Goal: Communication & Community: Participate in discussion

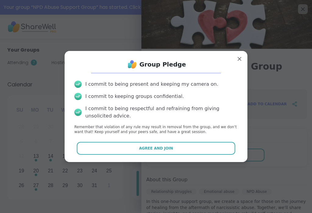
click at [160, 147] on span "Agree and Join" at bounding box center [156, 148] width 34 height 5
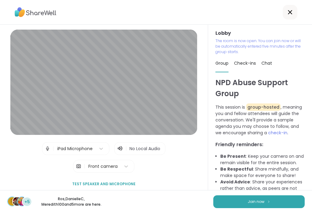
click at [254, 202] on span "Join now" at bounding box center [256, 201] width 17 height 5
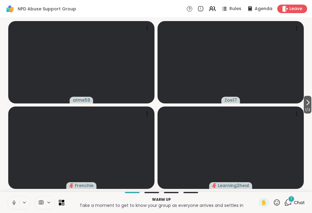
click at [288, 207] on div "1 Chat" at bounding box center [295, 203] width 20 height 10
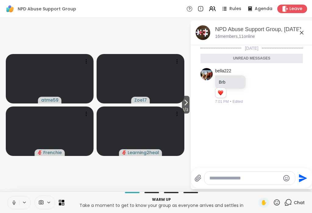
click at [258, 175] on textarea "Type your message" at bounding box center [245, 178] width 71 height 6
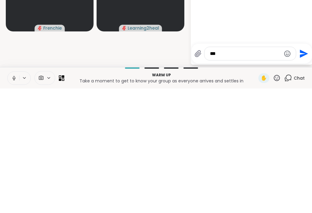
type textarea "***"
click at [301, 173] on icon "Send" at bounding box center [304, 178] width 10 height 10
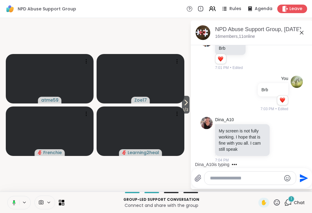
scroll to position [52, 0]
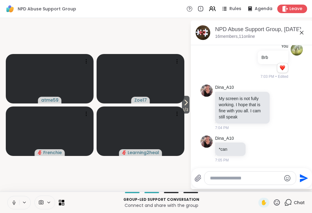
click at [13, 202] on icon at bounding box center [13, 202] width 5 height 5
click at [185, 103] on icon at bounding box center [185, 102] width 7 height 7
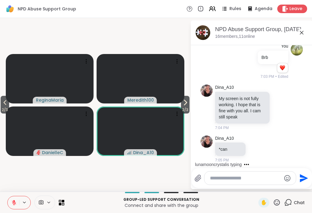
click at [188, 103] on icon at bounding box center [185, 102] width 7 height 7
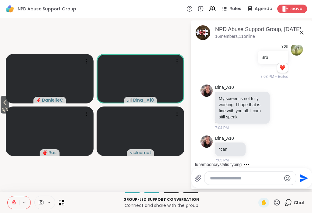
click at [302, 31] on icon at bounding box center [301, 32] width 7 height 7
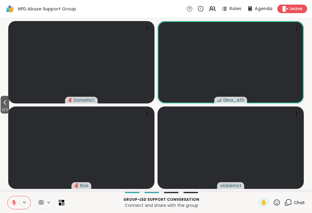
click at [214, 7] on icon at bounding box center [212, 8] width 7 height 7
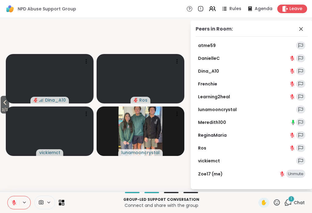
click at [3, 110] on span "3 / 3" at bounding box center [5, 109] width 9 height 7
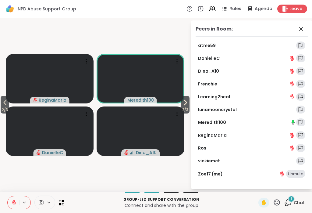
click at [4, 107] on span "2 / 3" at bounding box center [5, 109] width 9 height 7
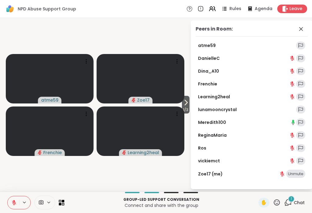
click at [59, 201] on icon at bounding box center [61, 202] width 5 height 5
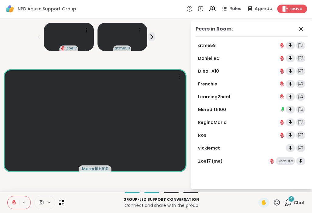
click at [296, 200] on span "Chat" at bounding box center [299, 203] width 11 height 6
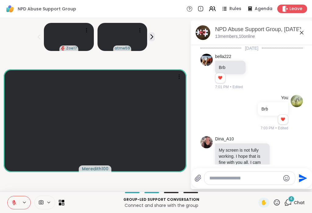
scroll to position [247, 0]
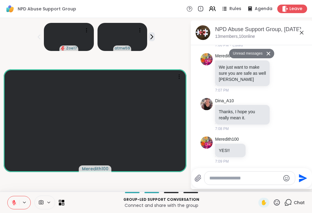
click at [212, 11] on icon at bounding box center [212, 8] width 7 height 7
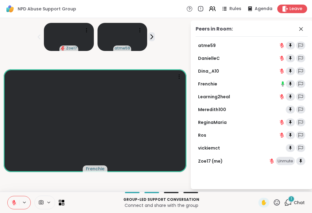
click at [277, 201] on icon at bounding box center [277, 203] width 8 height 8
click at [256, 183] on span "❤️" at bounding box center [259, 186] width 6 height 7
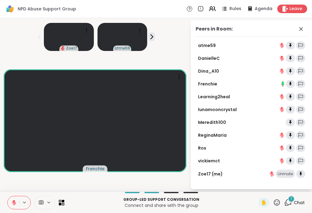
click at [274, 203] on icon at bounding box center [277, 203] width 8 height 8
click at [256, 184] on span "❤️" at bounding box center [259, 186] width 6 height 7
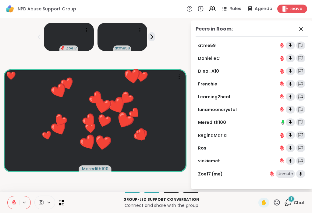
click at [276, 200] on icon at bounding box center [277, 202] width 6 height 6
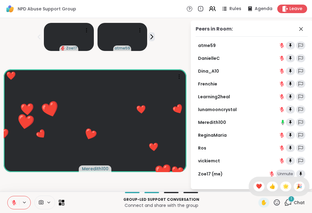
click at [261, 186] on span "❤️" at bounding box center [259, 186] width 6 height 7
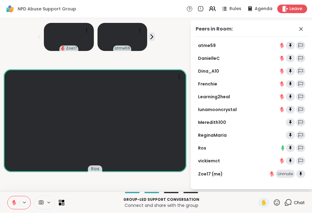
click at [277, 203] on icon at bounding box center [277, 203] width 8 height 8
click at [257, 185] on span "❤️" at bounding box center [259, 186] width 6 height 7
click at [297, 202] on span "Chat" at bounding box center [299, 203] width 11 height 6
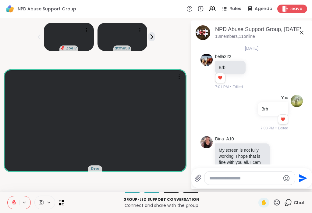
scroll to position [271, 0]
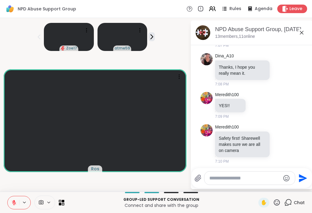
click at [252, 180] on textarea "Type your message" at bounding box center [245, 178] width 71 height 6
click at [253, 176] on textarea "**********" at bounding box center [245, 178] width 71 height 6
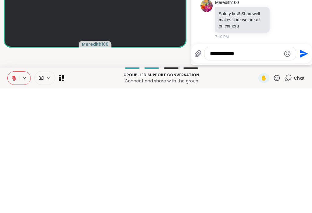
type textarea "**********"
click at [303, 173] on icon "Send" at bounding box center [304, 178] width 10 height 10
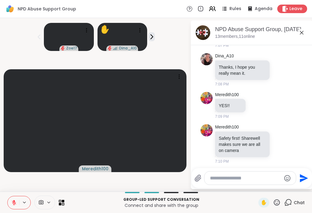
scroll to position [303, 0]
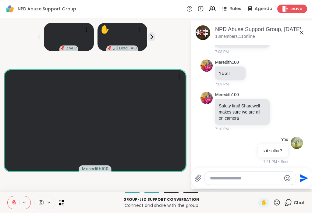
click at [14, 200] on icon at bounding box center [13, 202] width 5 height 5
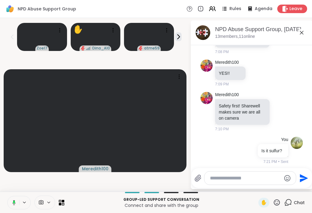
scroll to position [312, 0]
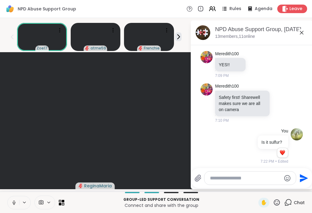
click at [12, 198] on button at bounding box center [14, 202] width 12 height 13
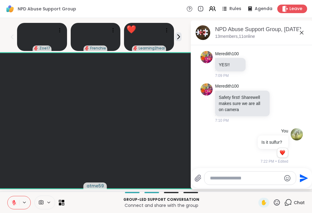
click at [276, 197] on div "Group-led support conversation Connect and share with the group ✋ Chat" at bounding box center [156, 202] width 312 height 21
click at [278, 200] on icon at bounding box center [277, 203] width 8 height 8
click at [256, 184] on span "❤️" at bounding box center [259, 186] width 6 height 7
click at [63, 200] on icon at bounding box center [63, 201] width 2 height 2
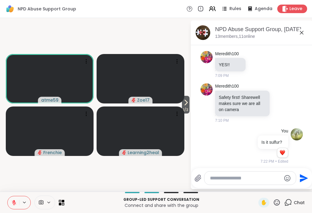
click at [301, 34] on icon at bounding box center [301, 32] width 7 height 7
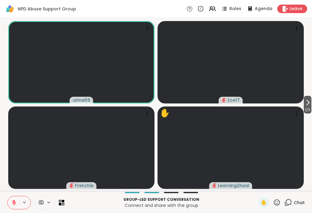
click at [217, 5] on div "Rules Agenda Leave" at bounding box center [247, 9] width 121 height 9
click at [215, 10] on icon at bounding box center [212, 8] width 7 height 7
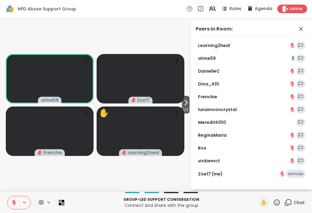
click at [302, 28] on icon at bounding box center [301, 28] width 7 height 7
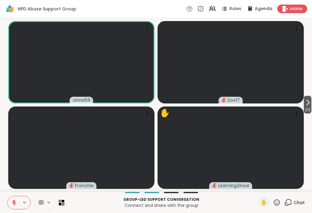
click at [63, 204] on icon at bounding box center [61, 202] width 5 height 5
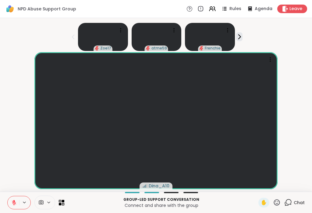
click at [298, 201] on span "Chat" at bounding box center [299, 203] width 11 height 6
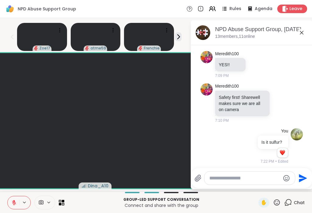
click at [281, 179] on textarea "Type your message" at bounding box center [245, 178] width 71 height 6
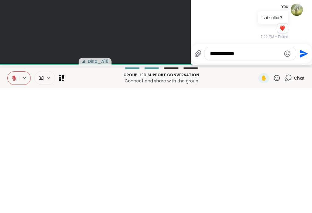
scroll to position [0, 76]
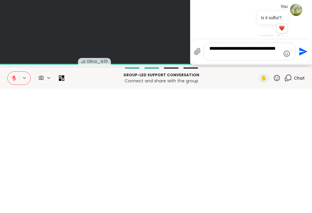
type textarea "**********"
click at [300, 172] on icon "Send" at bounding box center [304, 176] width 8 height 8
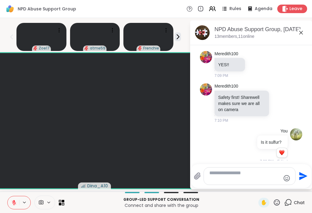
scroll to position [350, 0]
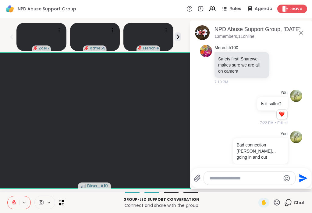
click at [298, 33] on icon at bounding box center [301, 32] width 7 height 7
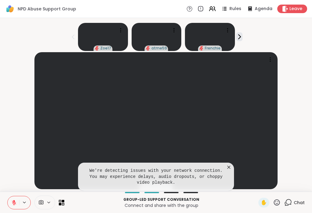
click at [227, 167] on icon at bounding box center [229, 167] width 6 height 6
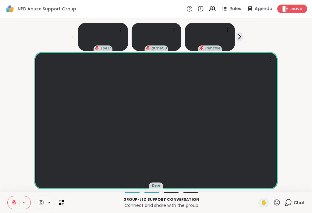
click at [298, 200] on span "Chat" at bounding box center [299, 203] width 11 height 6
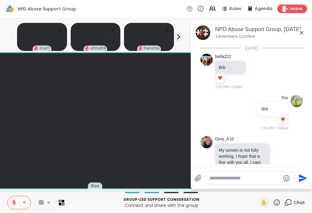
scroll to position [350, 0]
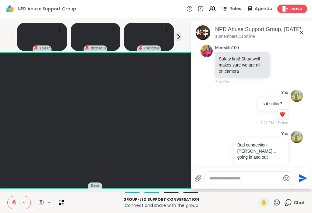
click at [63, 199] on div at bounding box center [35, 203] width 57 height 14
click at [61, 200] on icon at bounding box center [61, 202] width 5 height 5
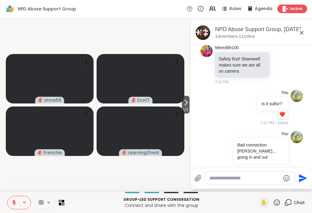
click at [185, 105] on icon at bounding box center [185, 102] width 7 height 7
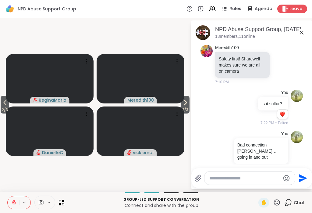
click at [186, 106] on icon at bounding box center [185, 102] width 7 height 7
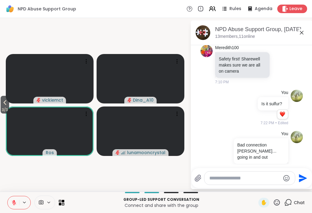
click at [275, 200] on icon at bounding box center [277, 203] width 8 height 8
click at [256, 185] on span "❤️" at bounding box center [259, 186] width 6 height 7
click at [278, 199] on icon at bounding box center [277, 203] width 8 height 8
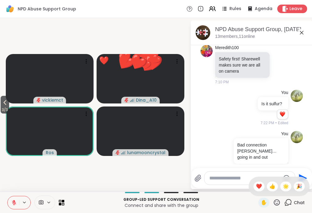
click at [258, 183] on span "❤️" at bounding box center [259, 186] width 6 height 7
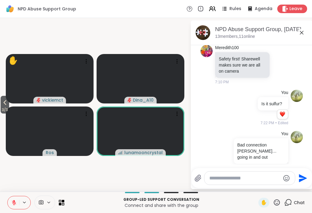
click at [304, 29] on icon at bounding box center [301, 32] width 7 height 7
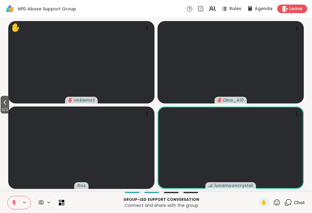
click at [64, 202] on icon at bounding box center [63, 201] width 2 height 2
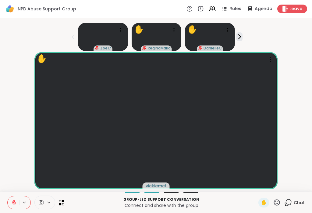
click at [280, 200] on icon at bounding box center [277, 203] width 8 height 8
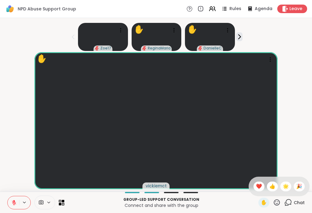
click at [259, 182] on div "❤️" at bounding box center [259, 187] width 11 height 10
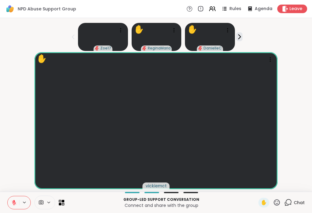
scroll to position [4, 0]
click at [261, 201] on span "✋" at bounding box center [264, 202] width 6 height 7
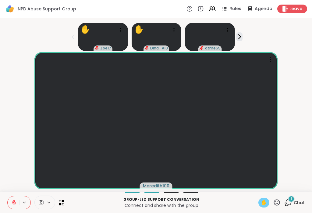
click at [11, 201] on button at bounding box center [14, 202] width 12 height 13
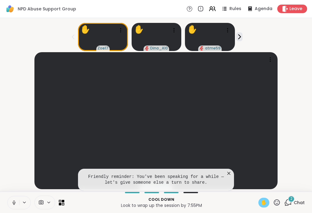
click at [10, 200] on button at bounding box center [14, 202] width 12 height 13
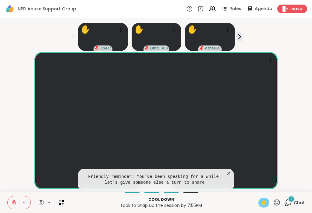
click at [231, 172] on icon at bounding box center [229, 173] width 6 height 6
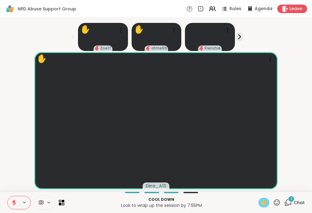
click at [12, 197] on button at bounding box center [14, 202] width 12 height 13
click at [14, 196] on button at bounding box center [14, 202] width 12 height 13
click at [14, 199] on button at bounding box center [14, 202] width 12 height 13
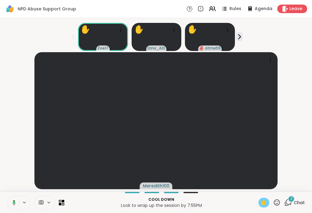
click at [11, 199] on button at bounding box center [13, 202] width 13 height 13
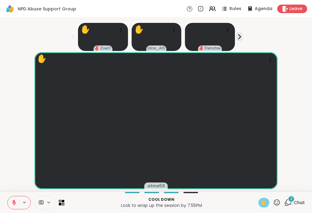
click at [296, 201] on span "Chat" at bounding box center [299, 203] width 11 height 6
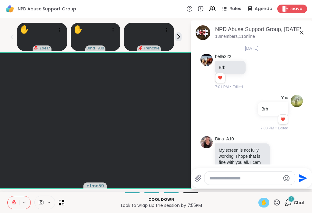
scroll to position [483, 0]
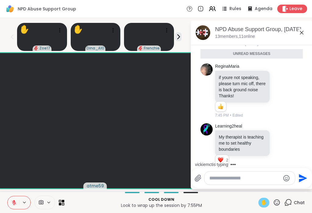
click at [62, 201] on icon at bounding box center [61, 202] width 5 height 5
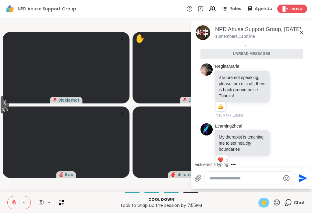
scroll to position [0, 0]
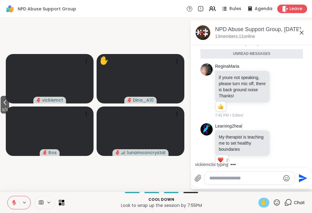
click at [283, 144] on icon at bounding box center [280, 147] width 5 height 6
click at [234, 135] on div "Select Reaction: Heart" at bounding box center [231, 137] width 5 height 5
click at [282, 88] on icon at bounding box center [280, 91] width 5 height 6
click at [219, 78] on div "Select Reaction: Thumbs up" at bounding box center [218, 80] width 5 height 5
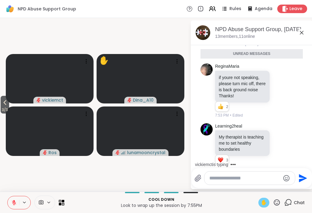
click at [305, 31] on icon at bounding box center [301, 32] width 7 height 7
click at [309, 34] on div "3 / 3 vickiemct ✋ Dina_A10 Ros lunamooncrystal NPD Abuse Support Group, [DATE] …" at bounding box center [156, 105] width 312 height 174
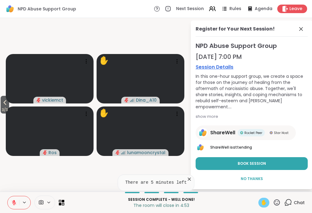
click at [256, 180] on span "No Thanks" at bounding box center [252, 178] width 22 height 5
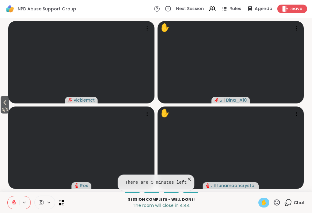
click at [62, 202] on icon at bounding box center [61, 202] width 5 height 5
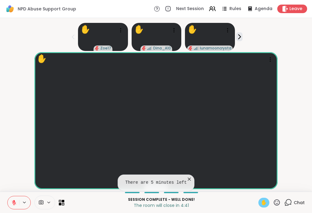
click at [264, 201] on span "✋" at bounding box center [264, 202] width 6 height 7
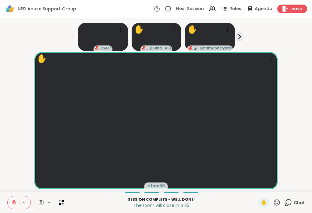
click at [279, 200] on icon at bounding box center [277, 203] width 8 height 8
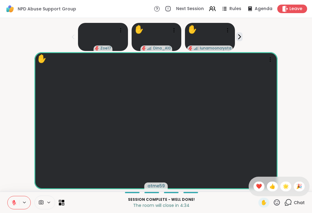
click at [261, 183] on span "❤️" at bounding box center [259, 186] width 6 height 7
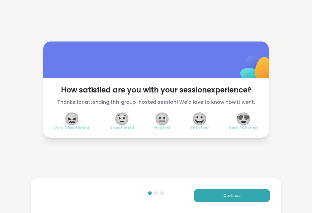
click at [235, 197] on span "Continue" at bounding box center [232, 195] width 17 height 5
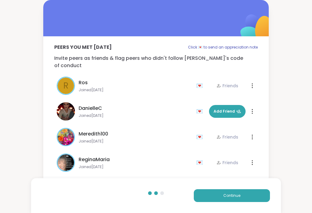
click at [233, 194] on span "Continue" at bounding box center [232, 195] width 17 height 5
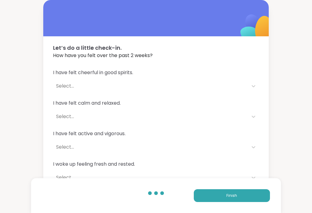
click at [234, 196] on span "Finish" at bounding box center [232, 195] width 11 height 5
